Goal: Navigation & Orientation: Go to known website

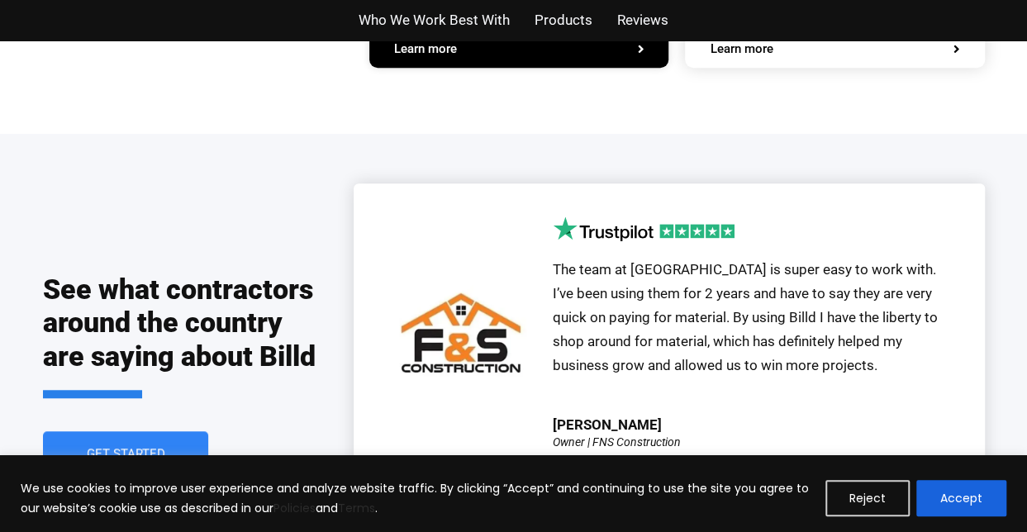
scroll to position [3801, 0]
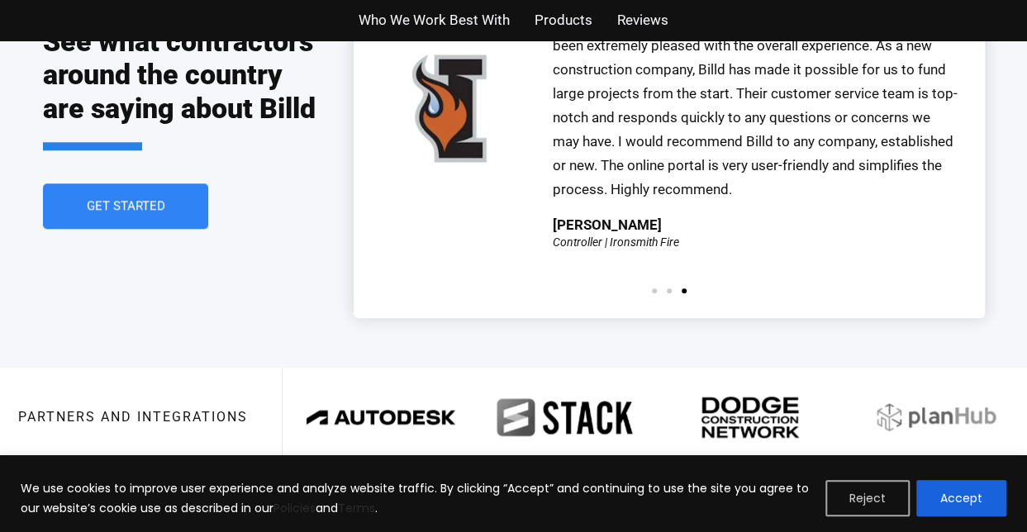
click at [891, 491] on button "Reject" at bounding box center [868, 498] width 84 height 36
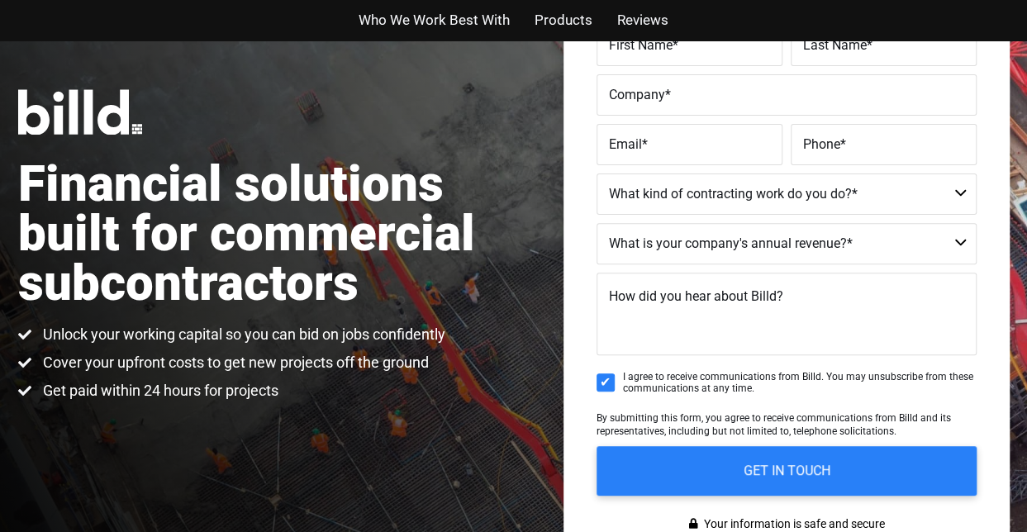
scroll to position [0, 0]
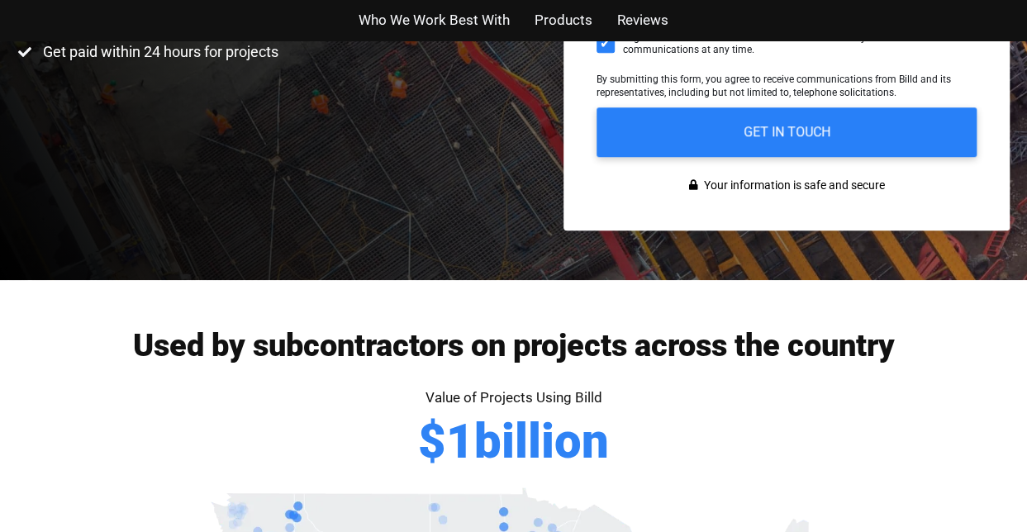
scroll to position [661, 0]
